Goal: Communication & Community: Answer question/provide support

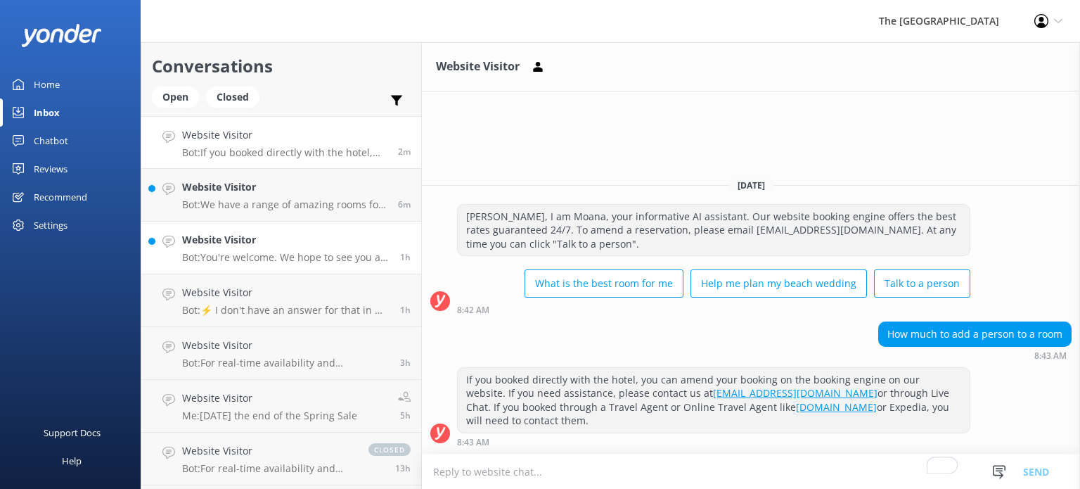
click at [281, 247] on div "Website Visitor Bot: You're welcome. We hope to see you at The [GEOGRAPHIC_DATA…" at bounding box center [285, 247] width 207 height 31
